Goal: Use online tool/utility: Utilize a website feature to perform a specific function

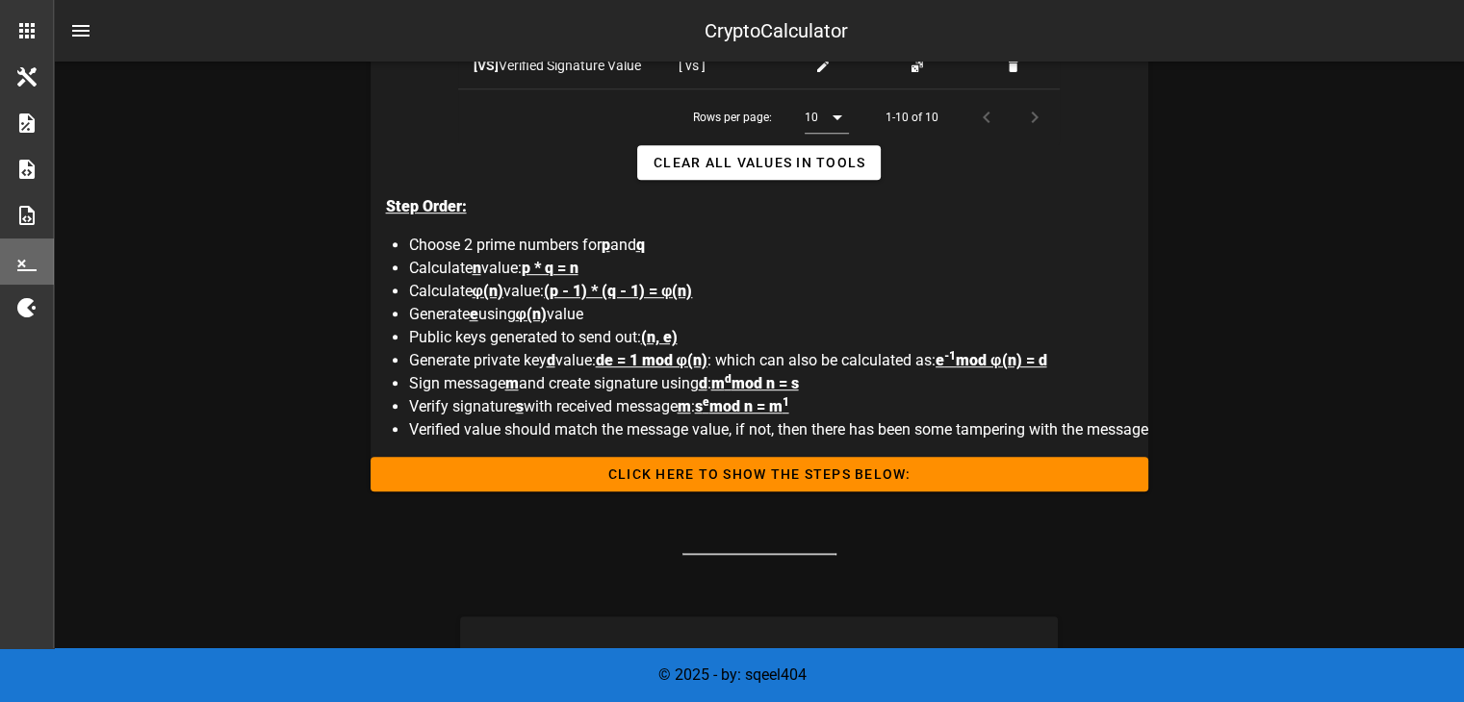
scroll to position [1058, 0]
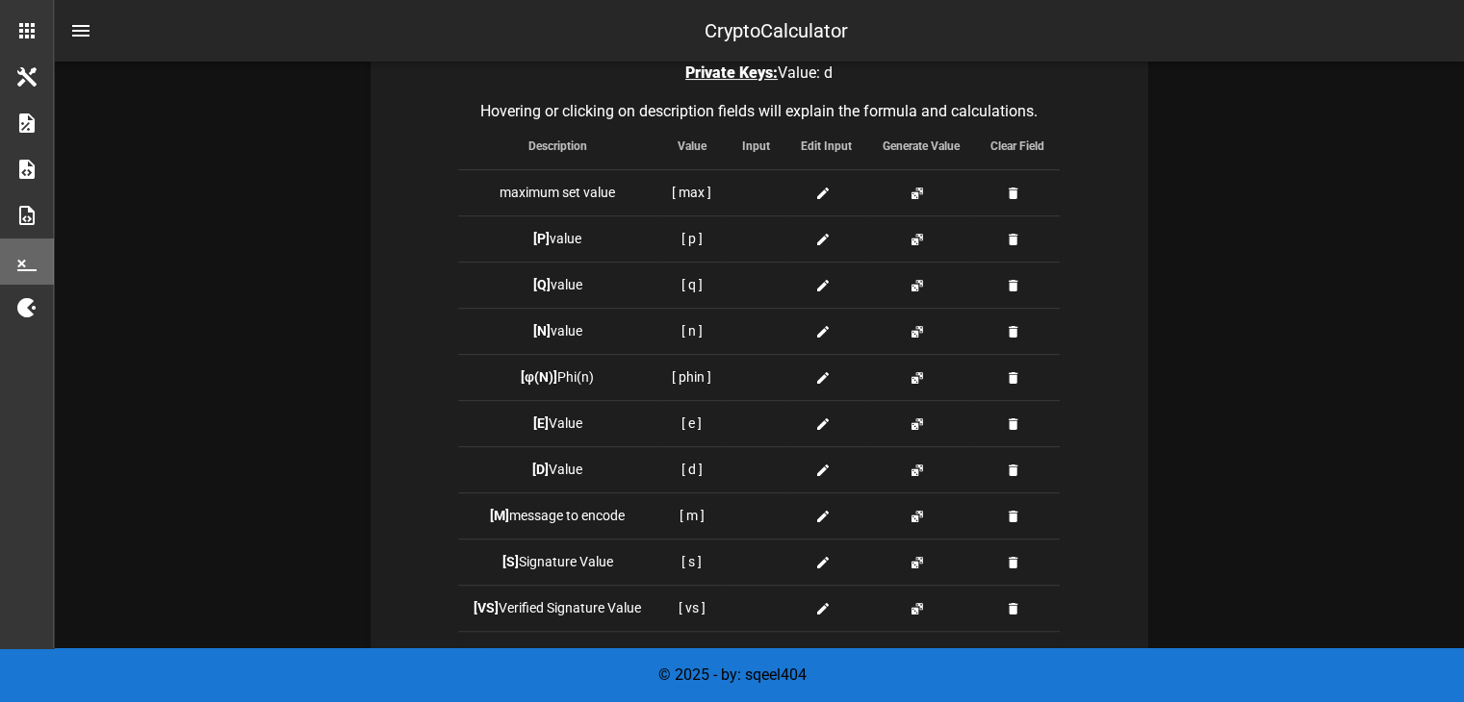
scroll to position [527, 0]
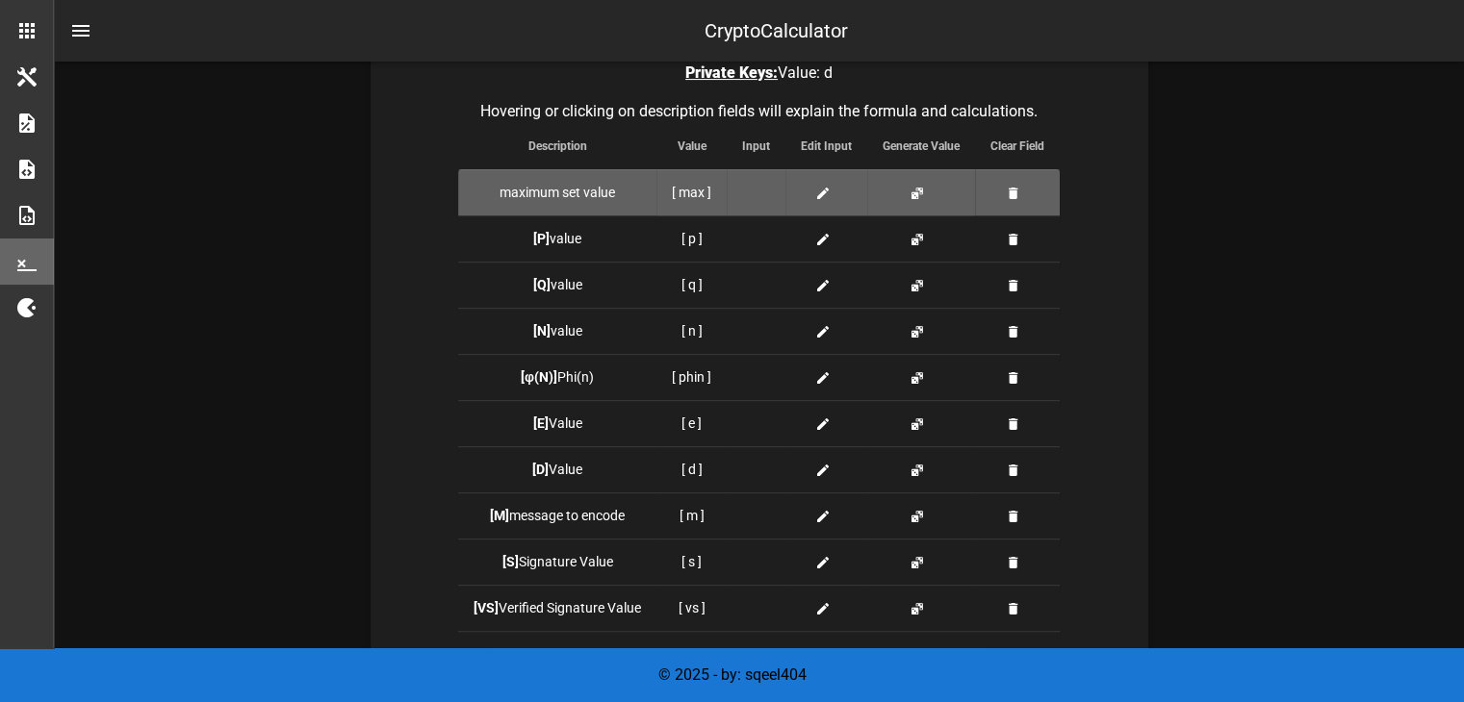
click at [907, 199] on td at bounding box center [921, 192] width 108 height 46
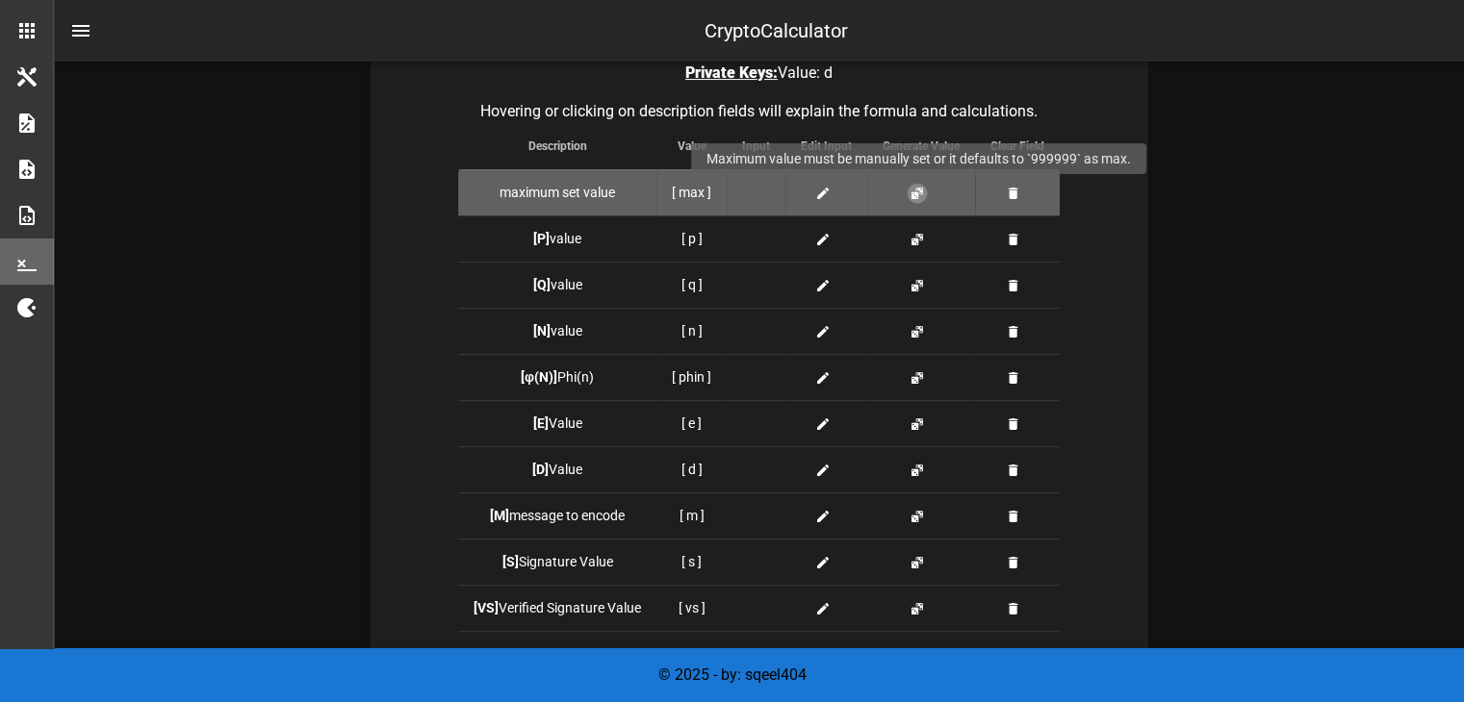
click at [912, 193] on button "button" at bounding box center [916, 193] width 15 height 15
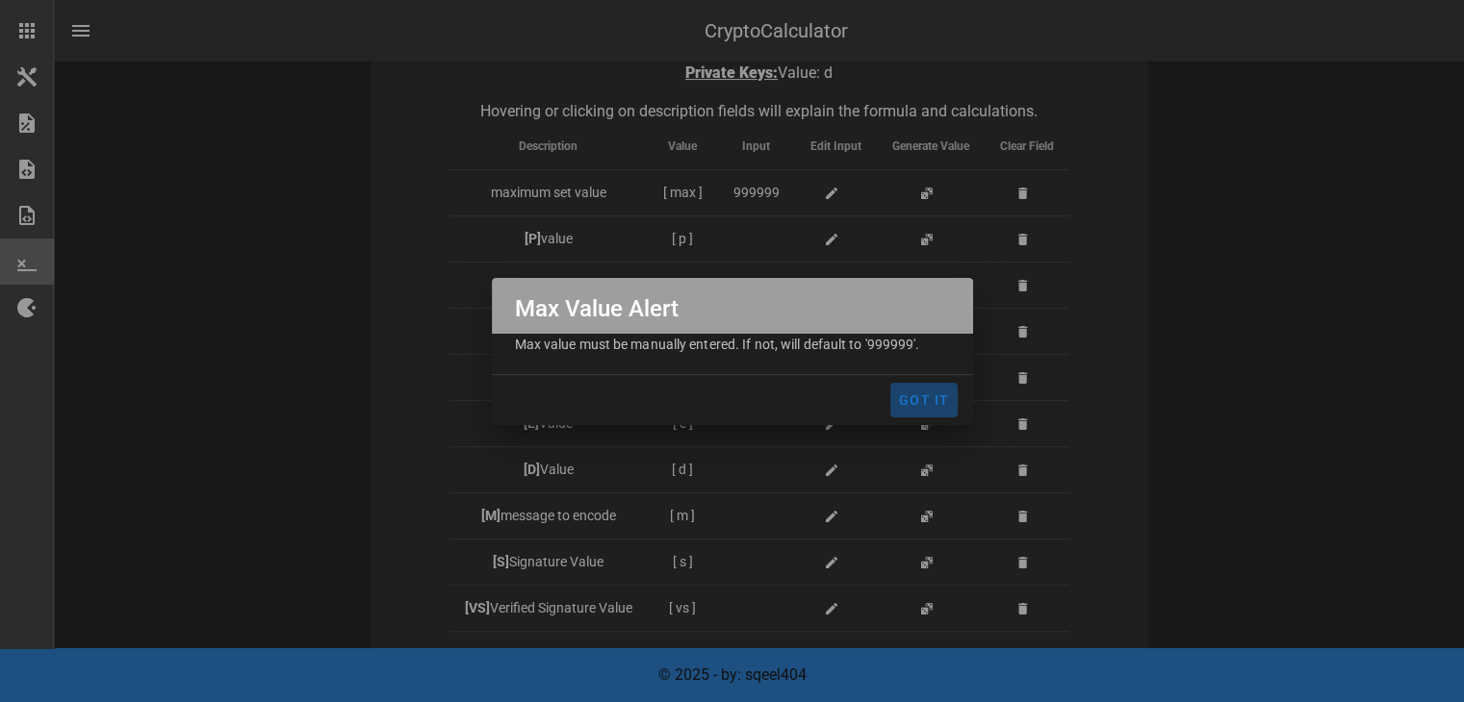
click at [906, 383] on button "Got It" at bounding box center [923, 400] width 67 height 35
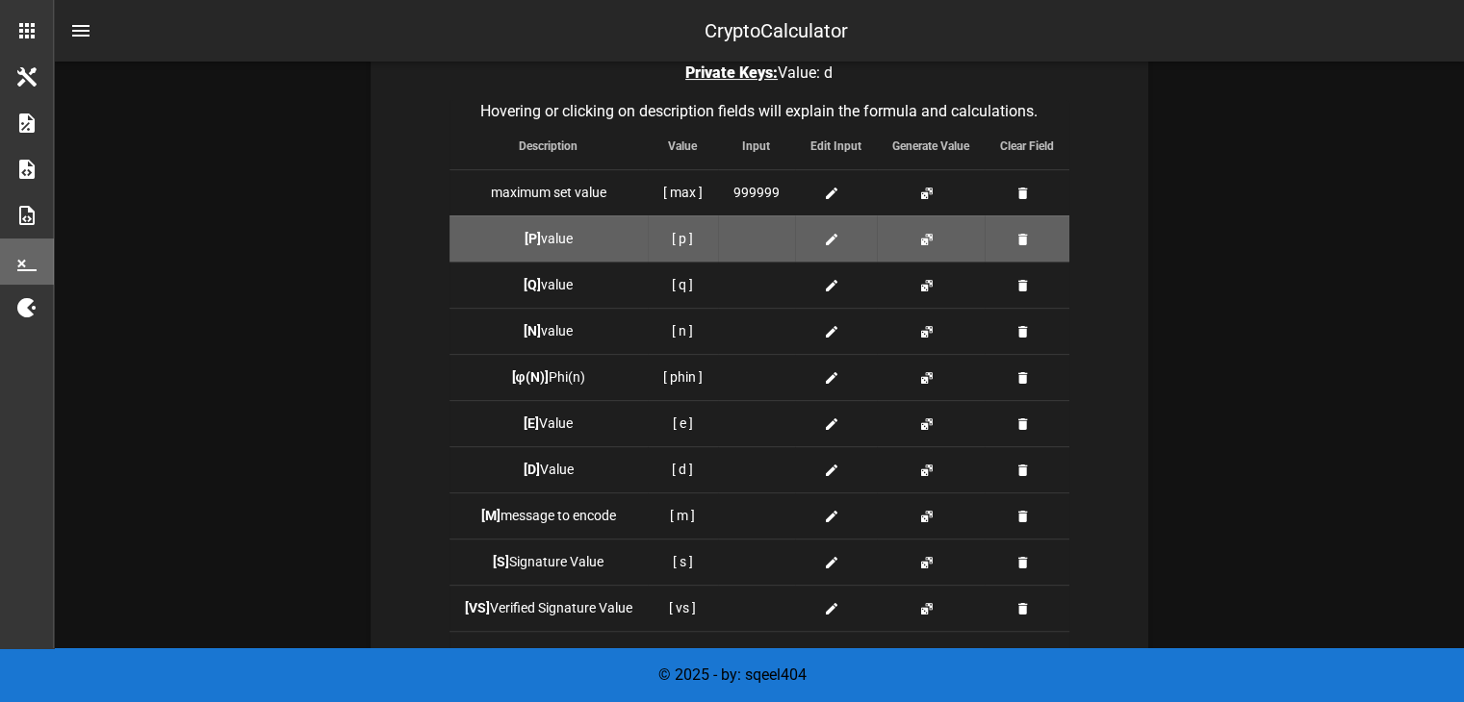
click at [920, 249] on td at bounding box center [931, 239] width 108 height 46
click at [928, 241] on button "button" at bounding box center [926, 239] width 15 height 15
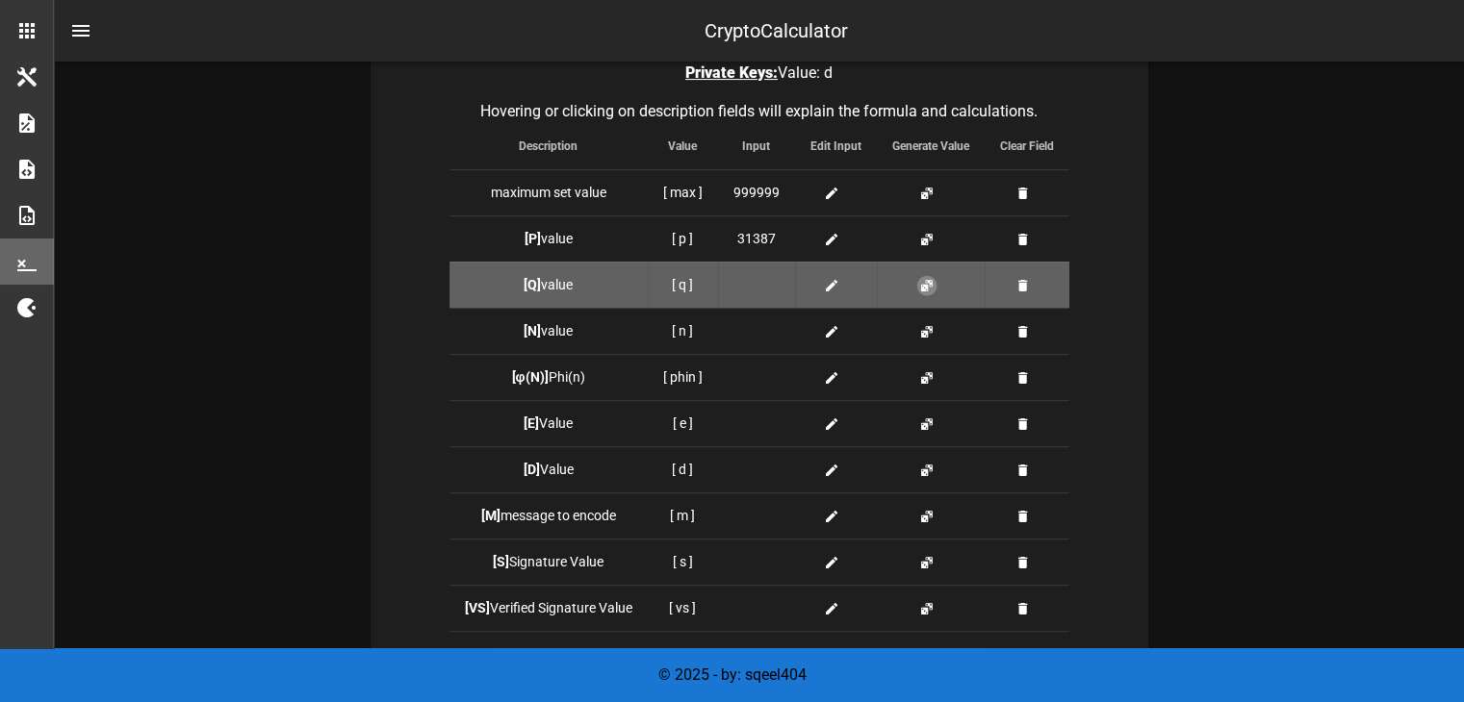
click at [919, 291] on button "button" at bounding box center [926, 285] width 15 height 15
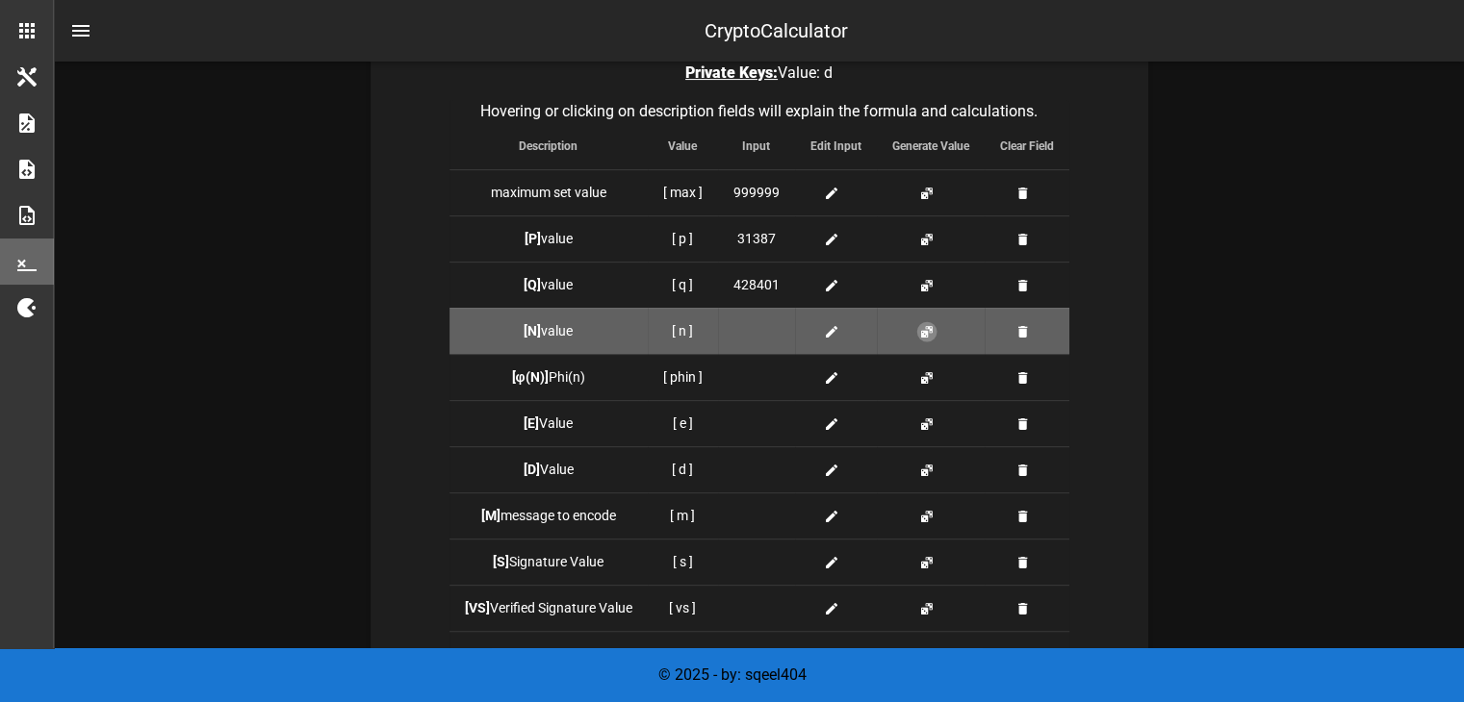
click at [921, 325] on button "button" at bounding box center [926, 331] width 15 height 15
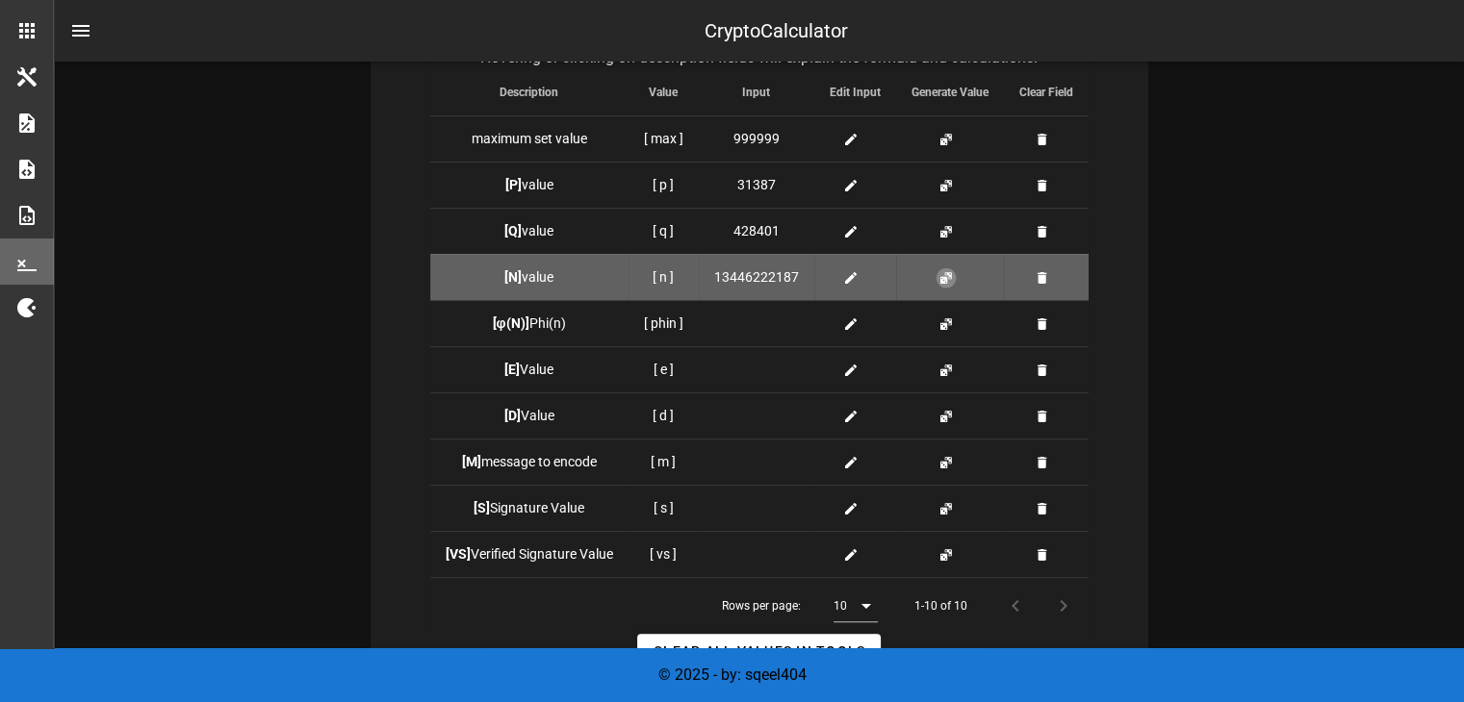
scroll to position [583, 0]
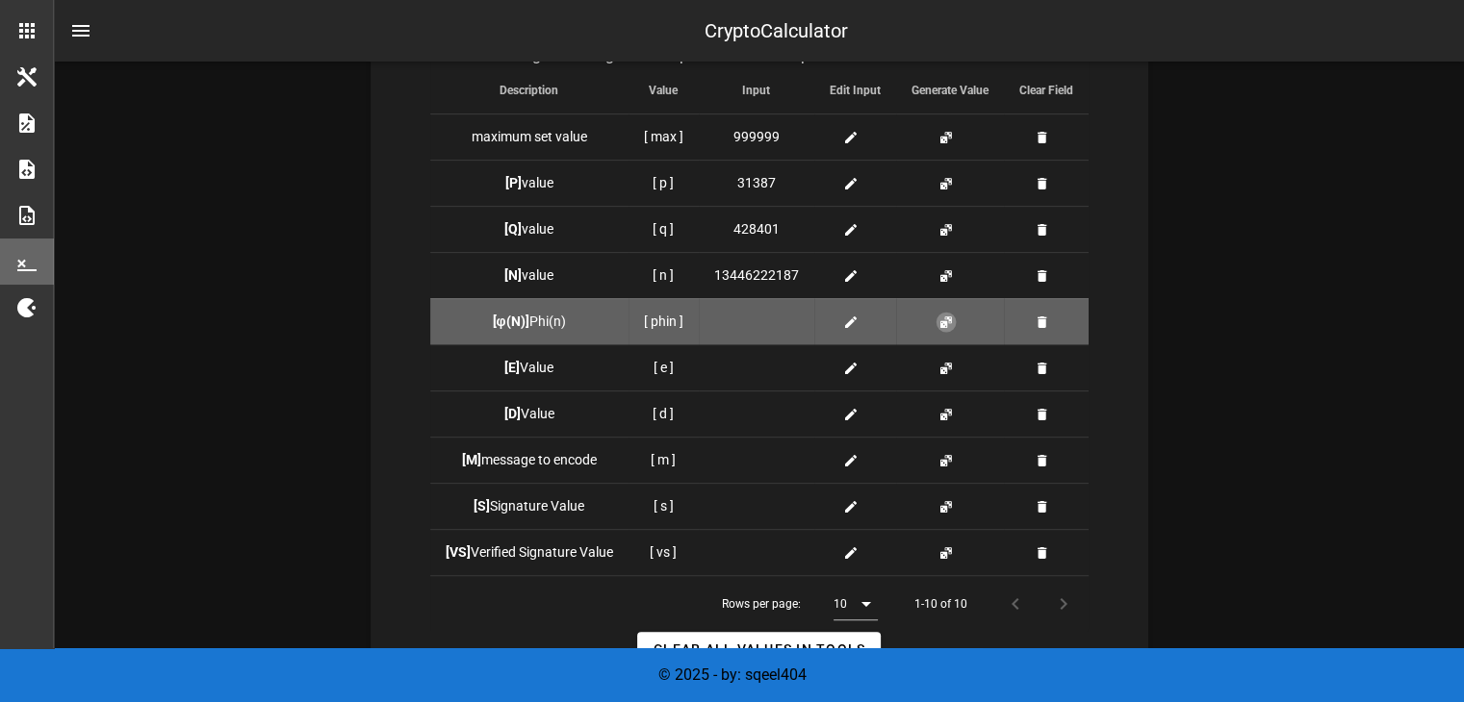
click at [943, 324] on button "button" at bounding box center [945, 322] width 15 height 15
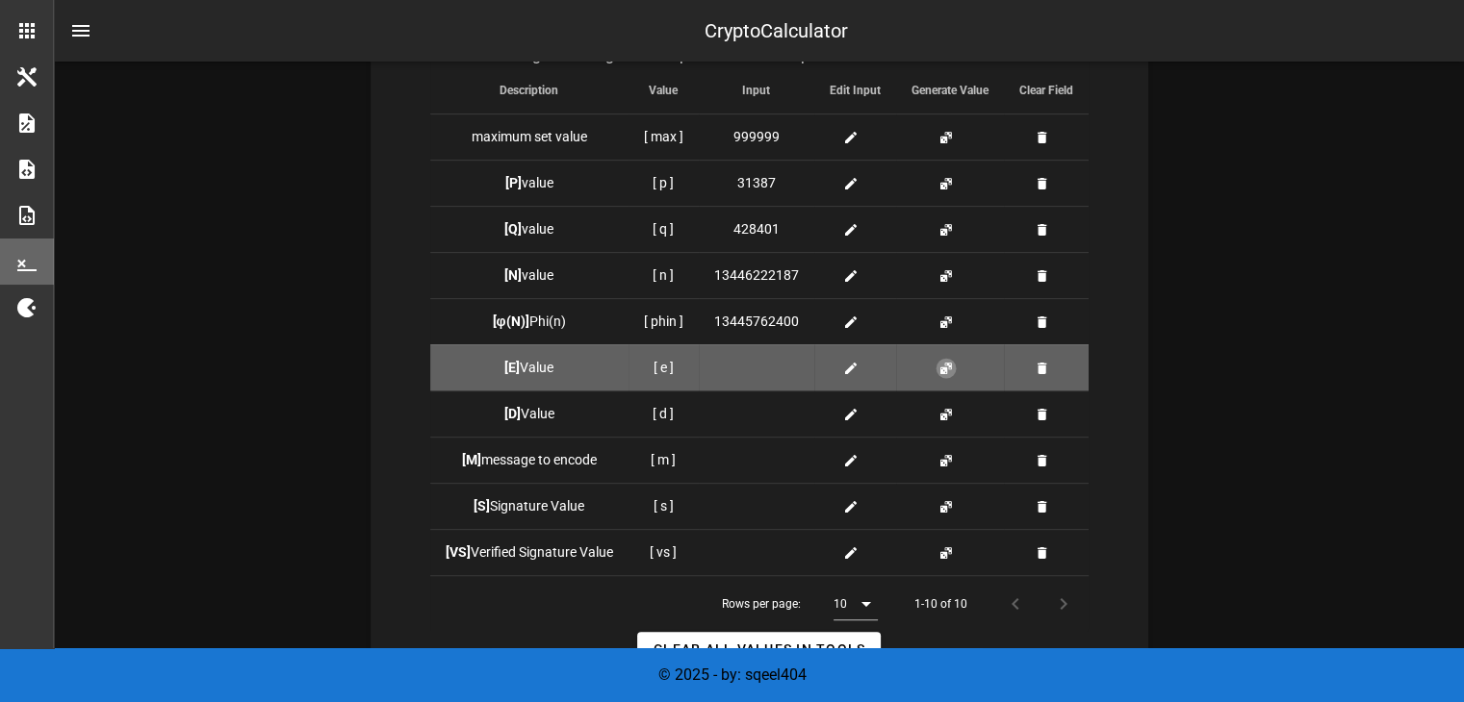
click at [940, 370] on button "button" at bounding box center [945, 368] width 15 height 15
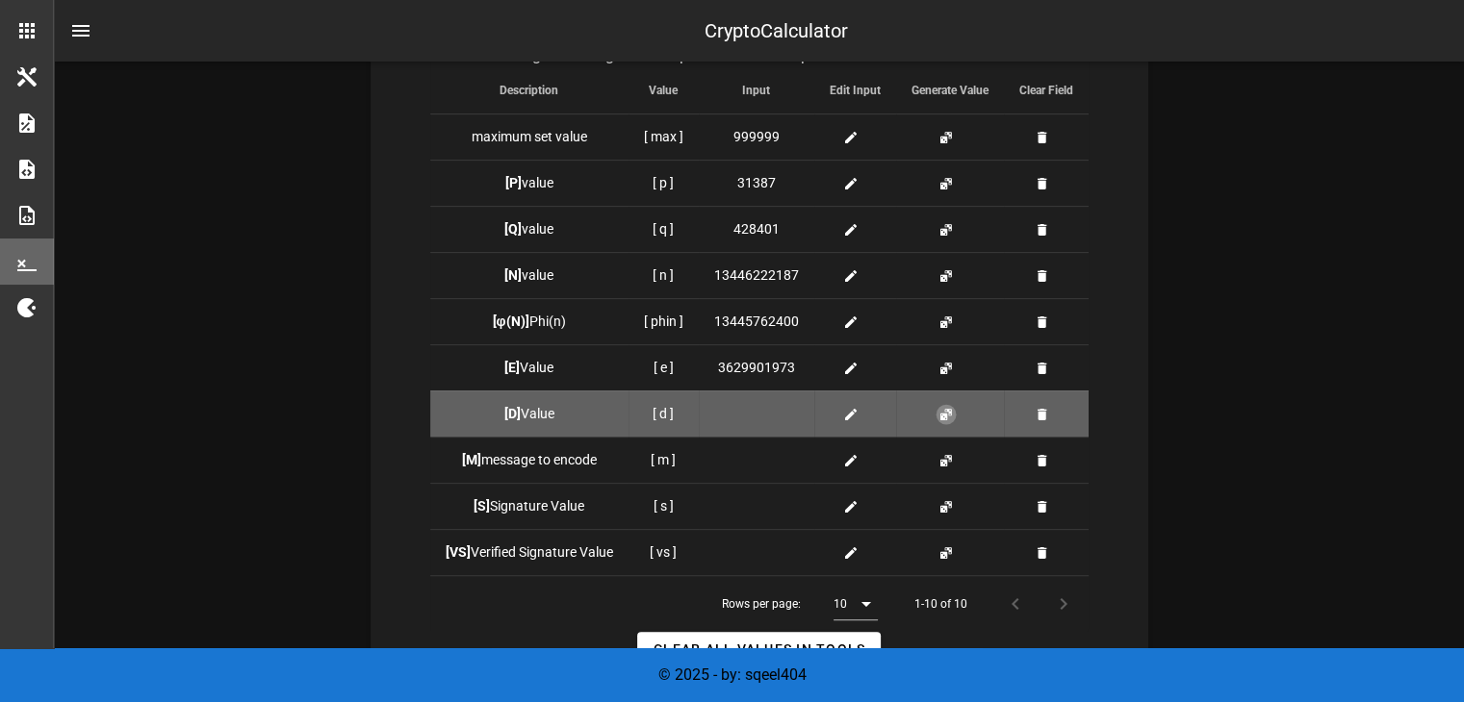
click at [944, 411] on button "button" at bounding box center [945, 414] width 15 height 15
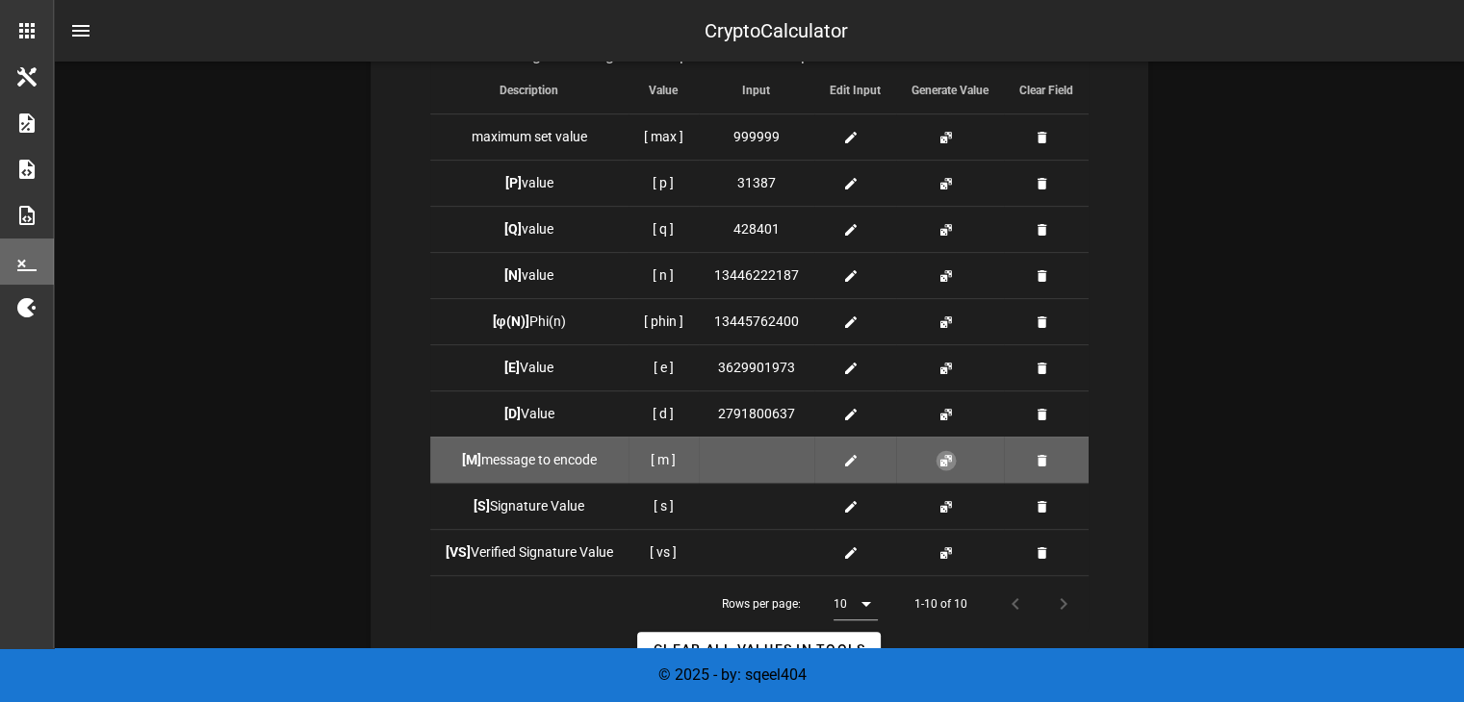
click at [946, 459] on button "button" at bounding box center [945, 460] width 15 height 15
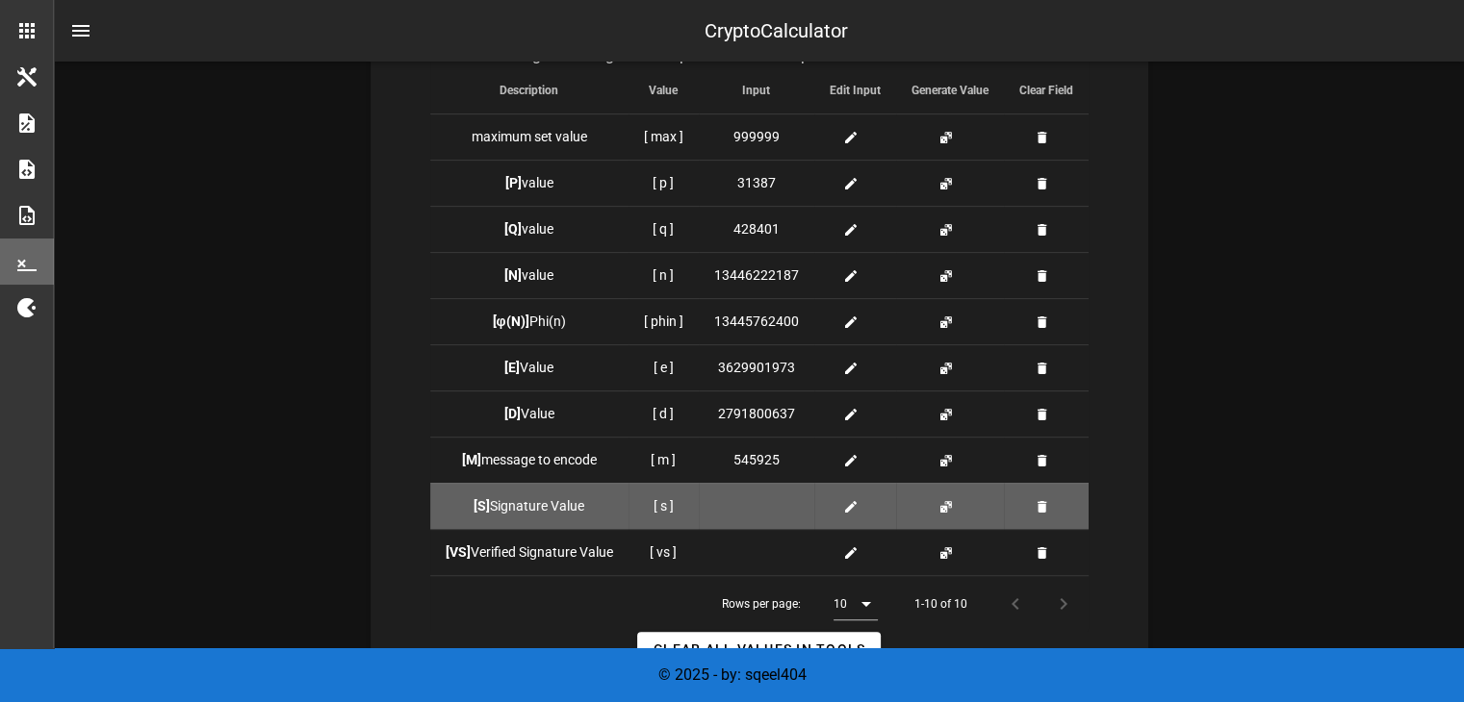
click at [935, 513] on td at bounding box center [950, 506] width 108 height 46
click at [941, 501] on button "button" at bounding box center [945, 506] width 15 height 15
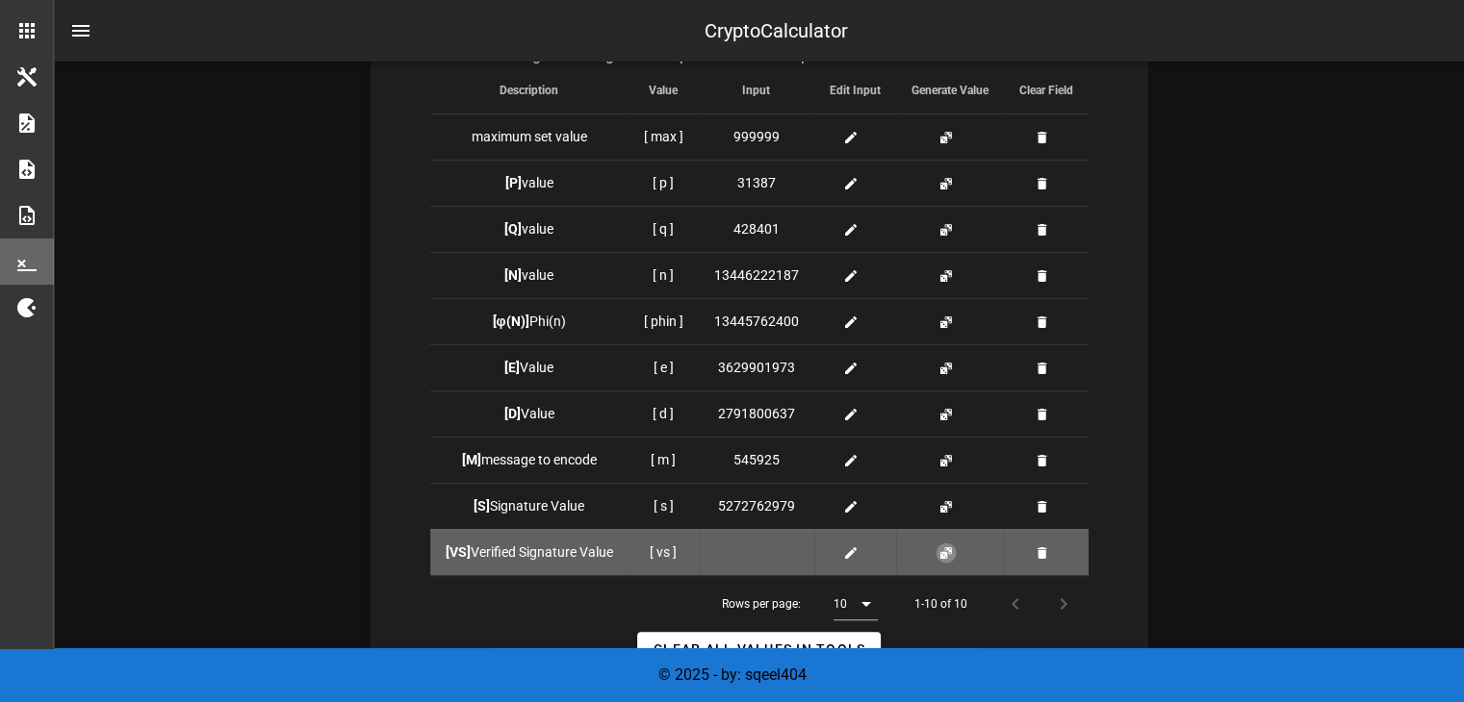
click at [944, 555] on button "button" at bounding box center [945, 553] width 15 height 15
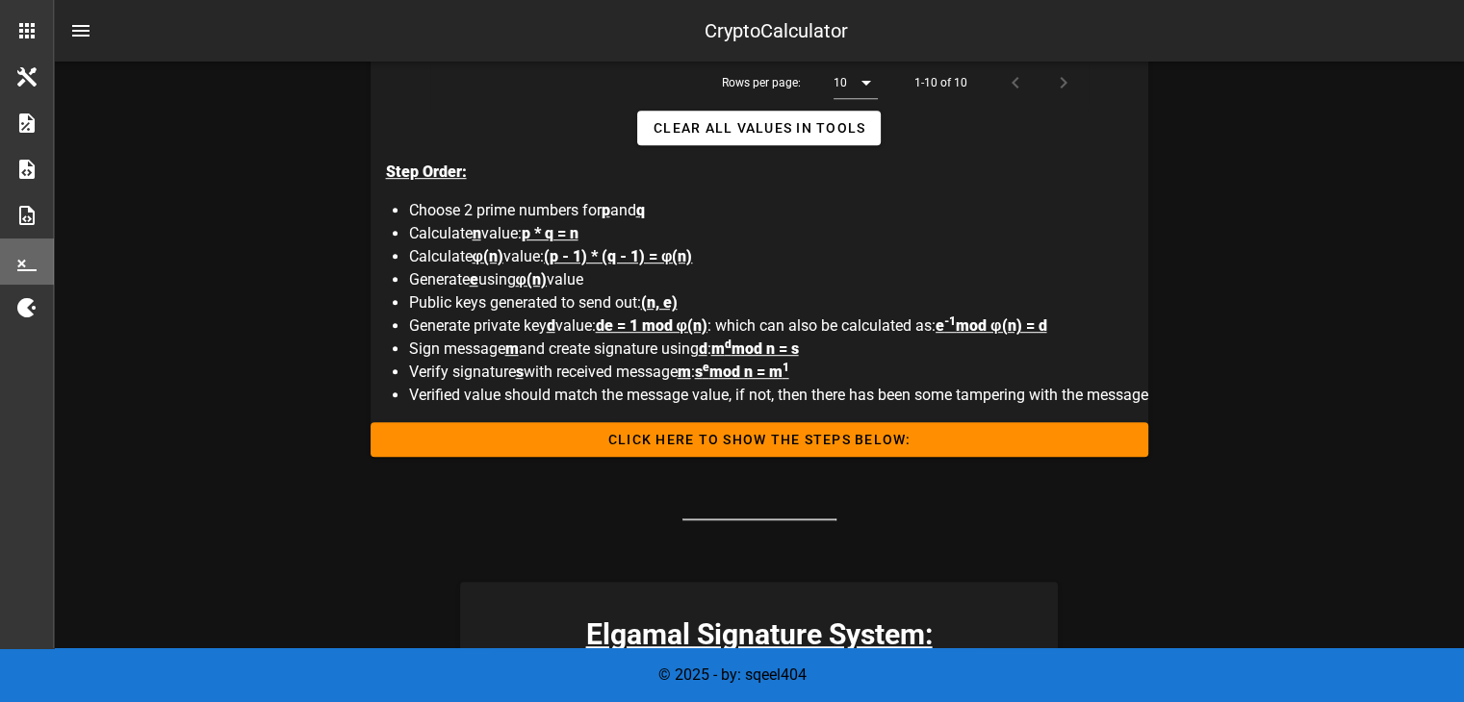
scroll to position [1107, 0]
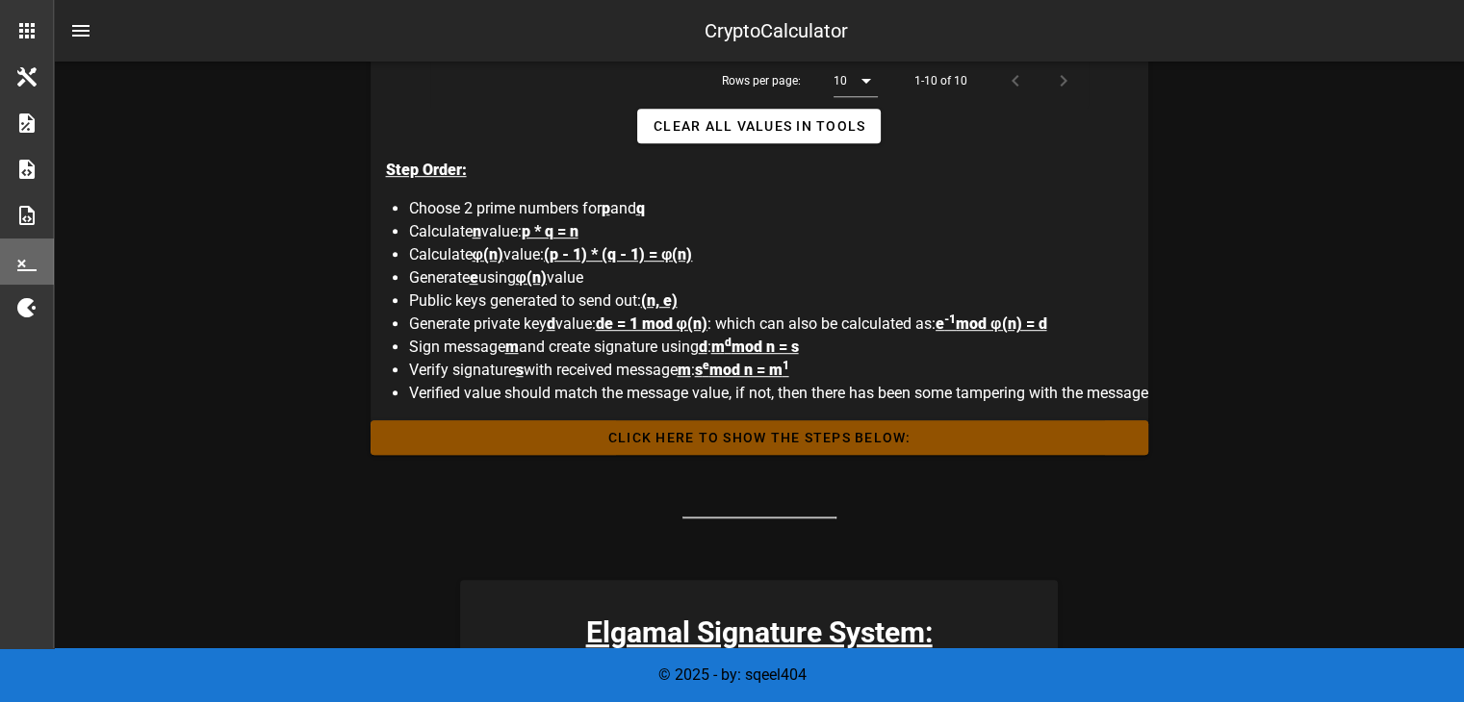
click at [944, 430] on span "Click HERE to Show the Steps Below:" at bounding box center [759, 437] width 747 height 15
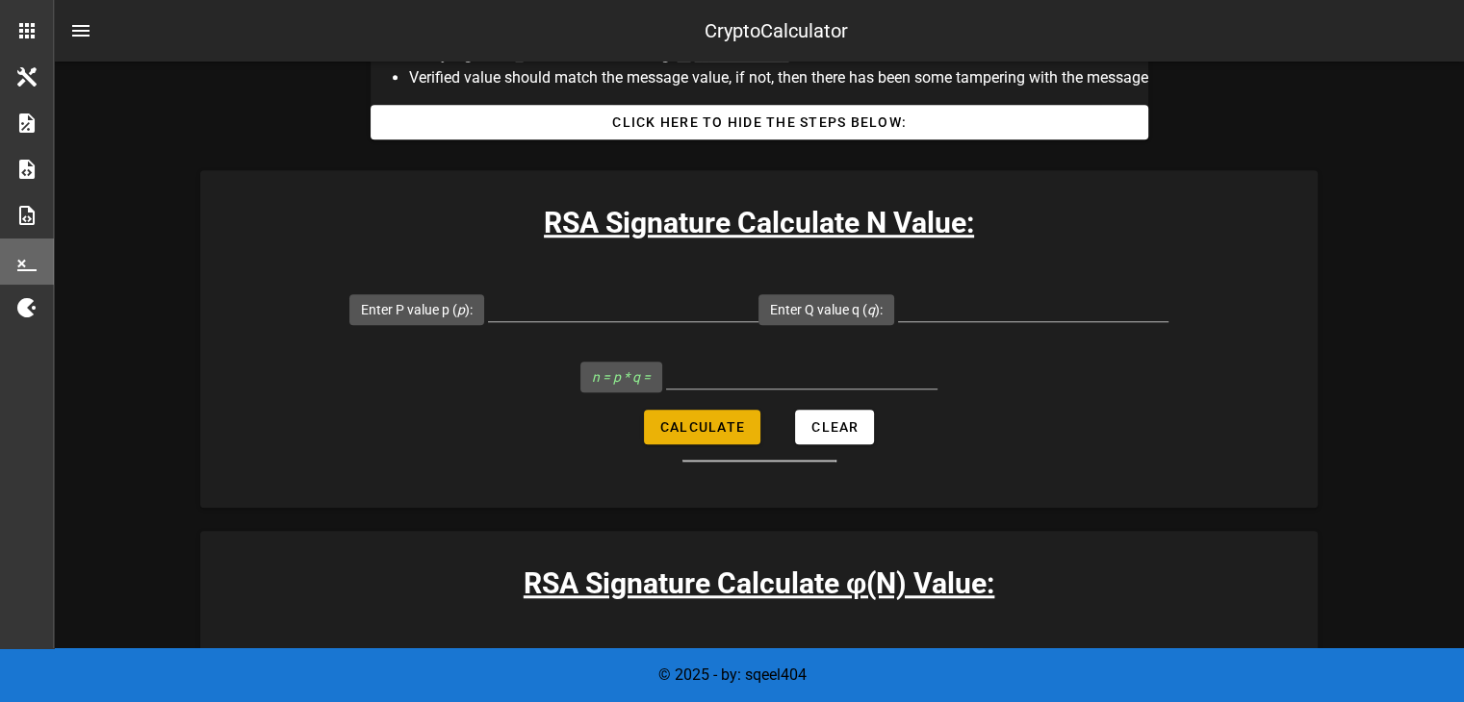
scroll to position [1420, 0]
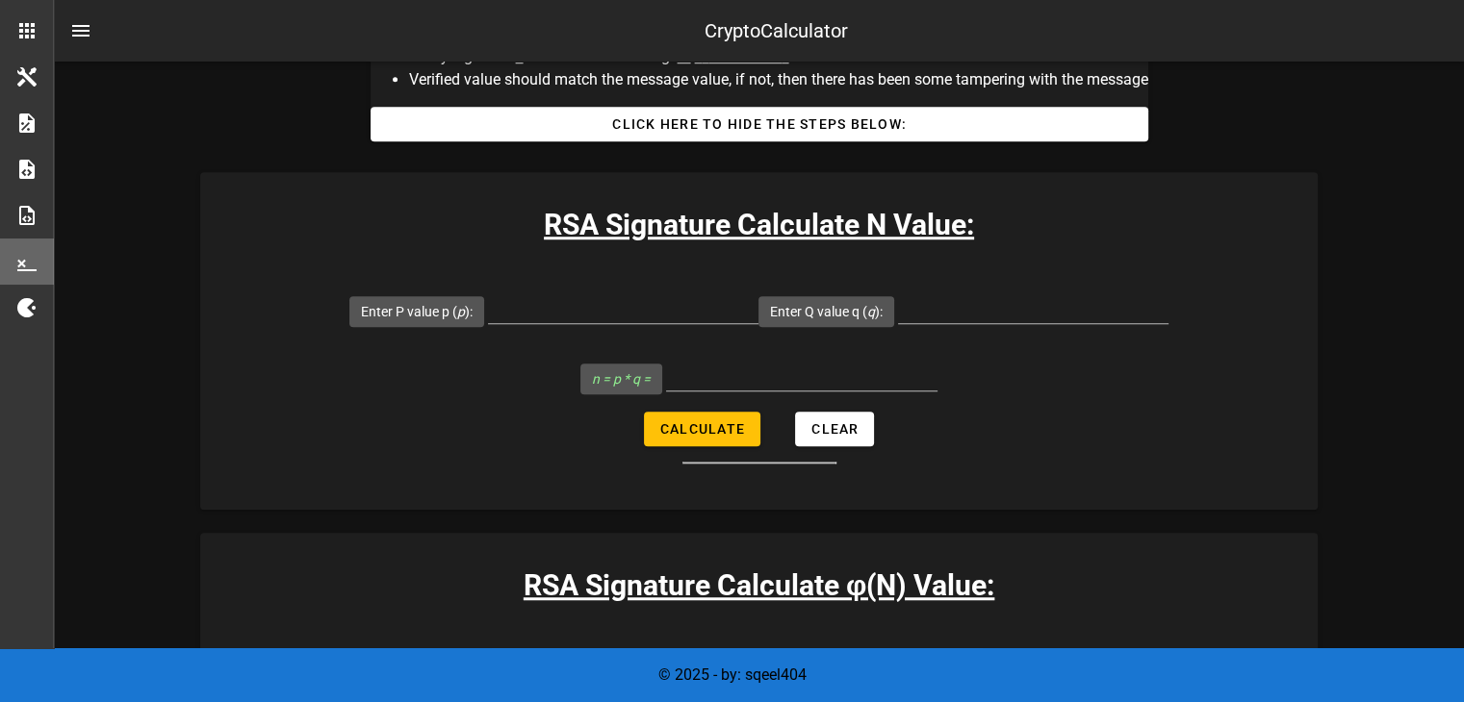
click at [752, 221] on h3 "RSA Signature Calculate N Value:" at bounding box center [758, 224] width 1117 height 43
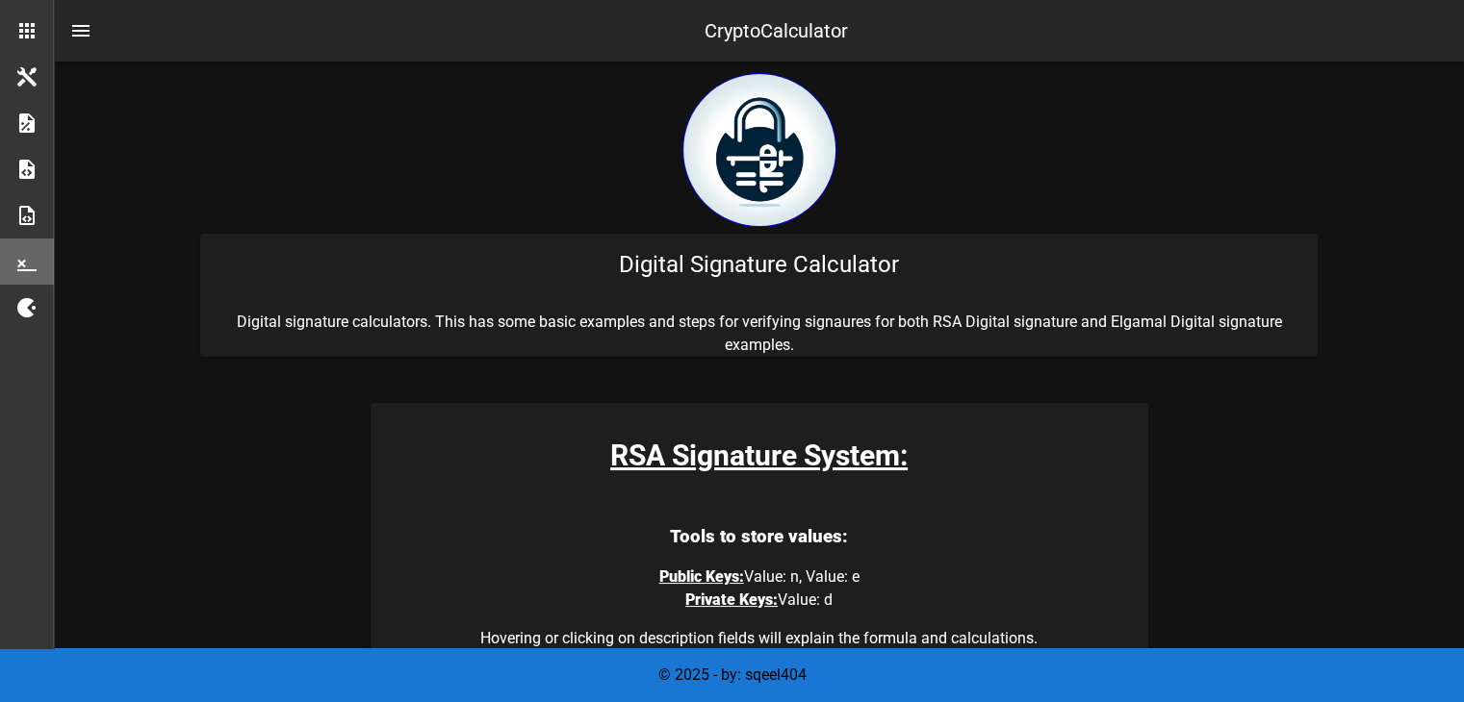
scroll to position [0, 0]
click at [833, 471] on h3 "RSA Signature System:" at bounding box center [759, 455] width 778 height 43
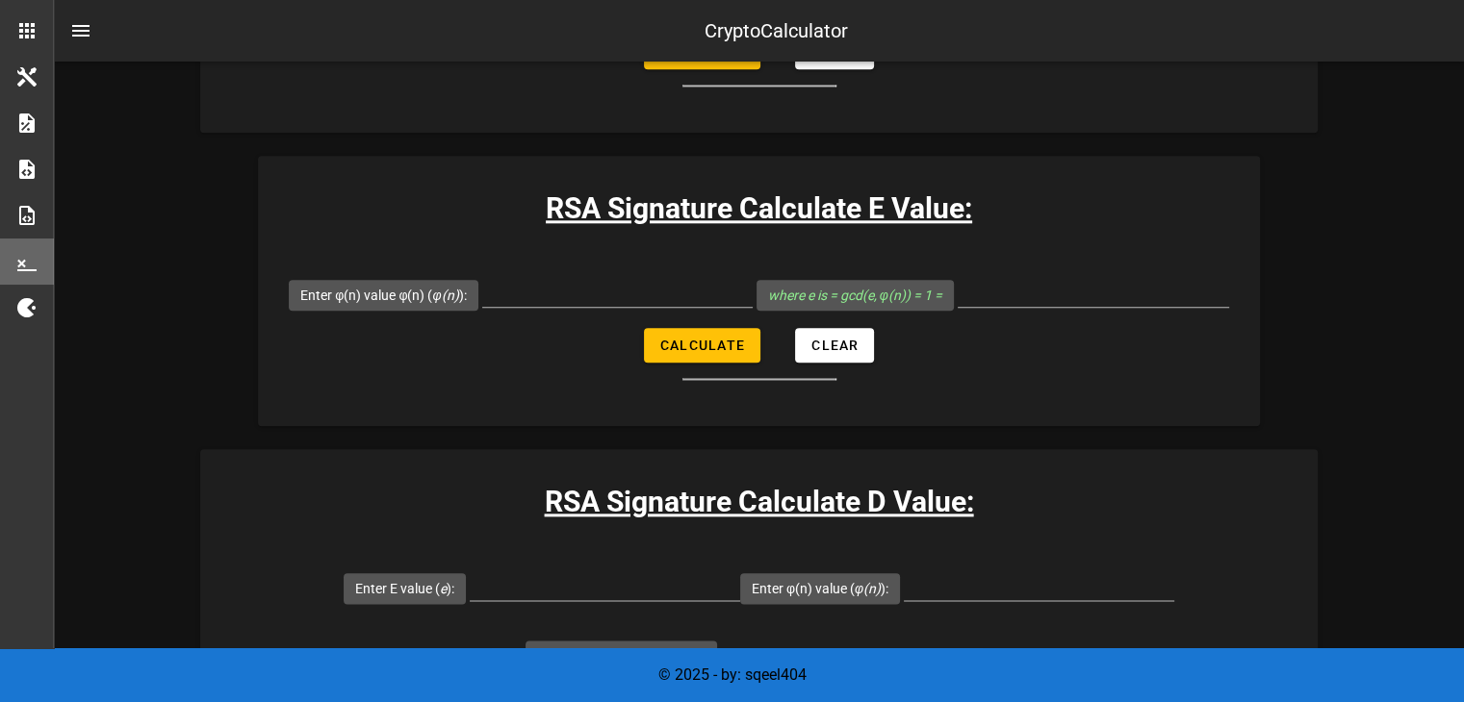
scroll to position [2157, 0]
click at [697, 345] on span "Calculate" at bounding box center [702, 346] width 86 height 15
type input "Field is required"
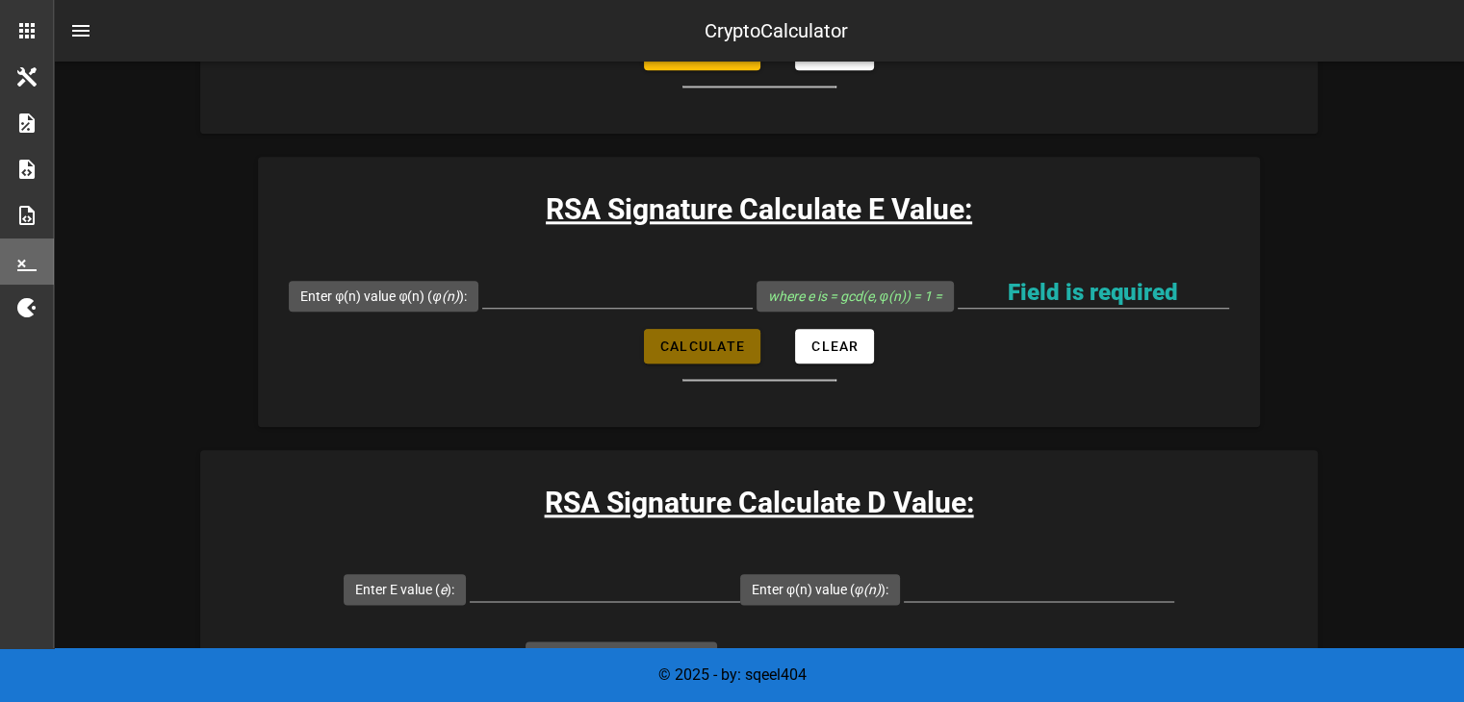
click at [697, 345] on span "Calculate" at bounding box center [702, 346] width 86 height 15
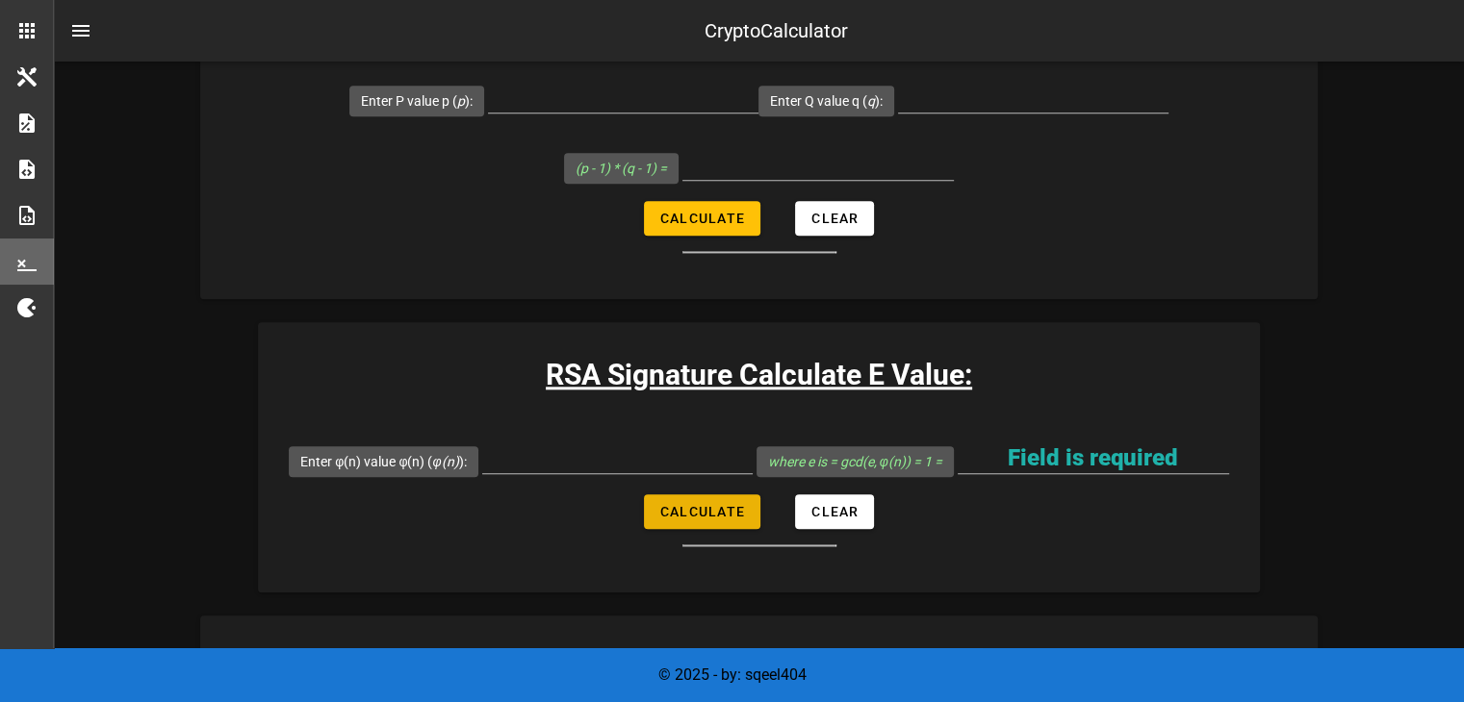
scroll to position [2002, 0]
